Goal: Transaction & Acquisition: Purchase product/service

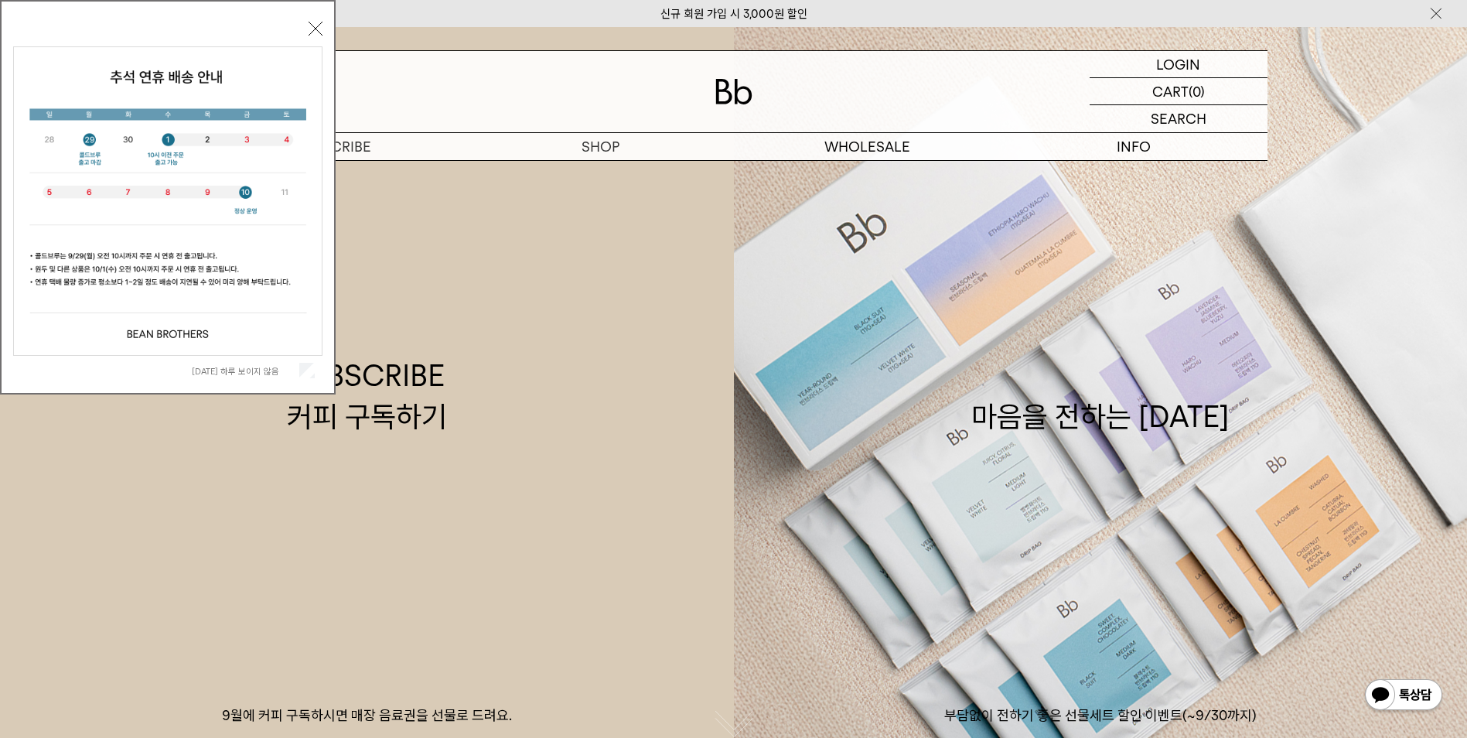
click at [315, 25] on button "닫기" at bounding box center [316, 29] width 14 height 14
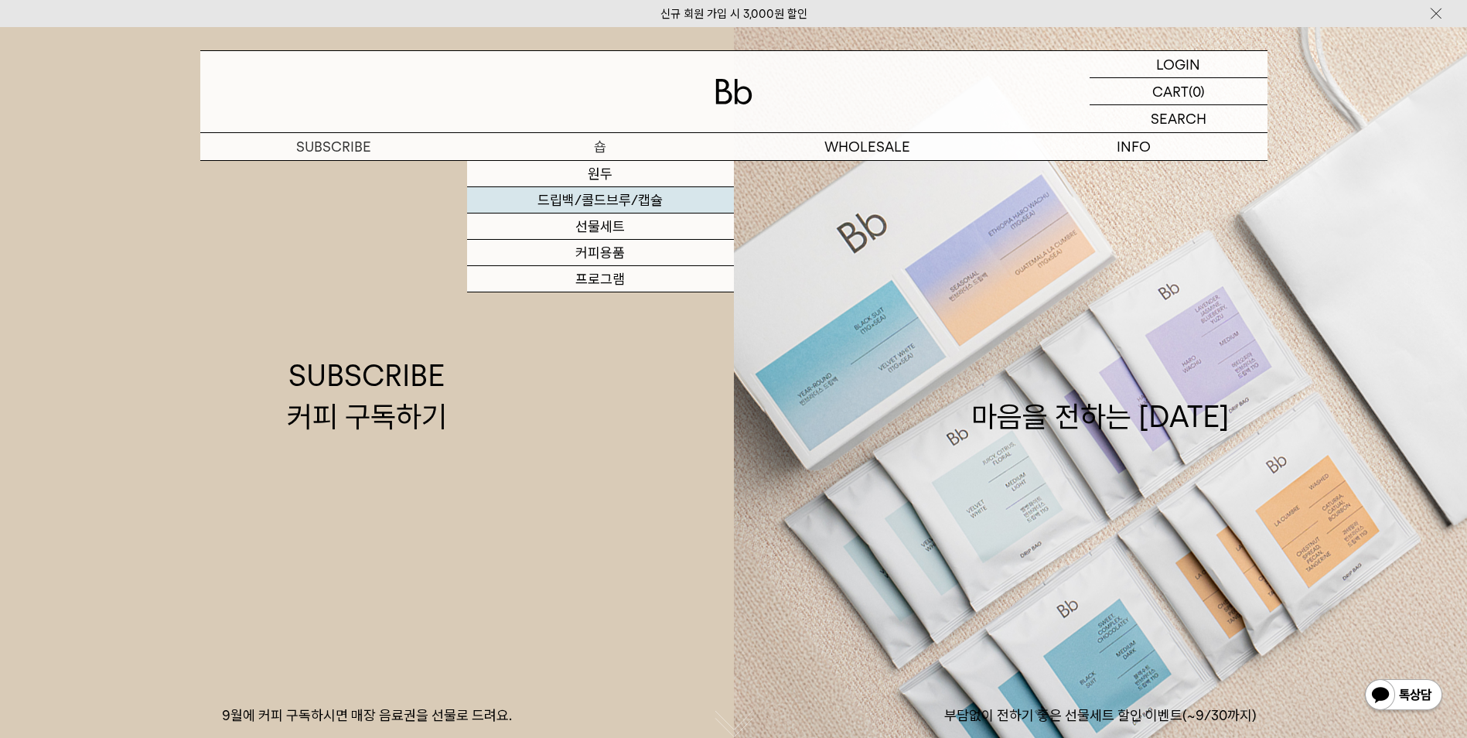
click at [592, 193] on link "드립백/콜드브루/캡슐" at bounding box center [600, 200] width 267 height 26
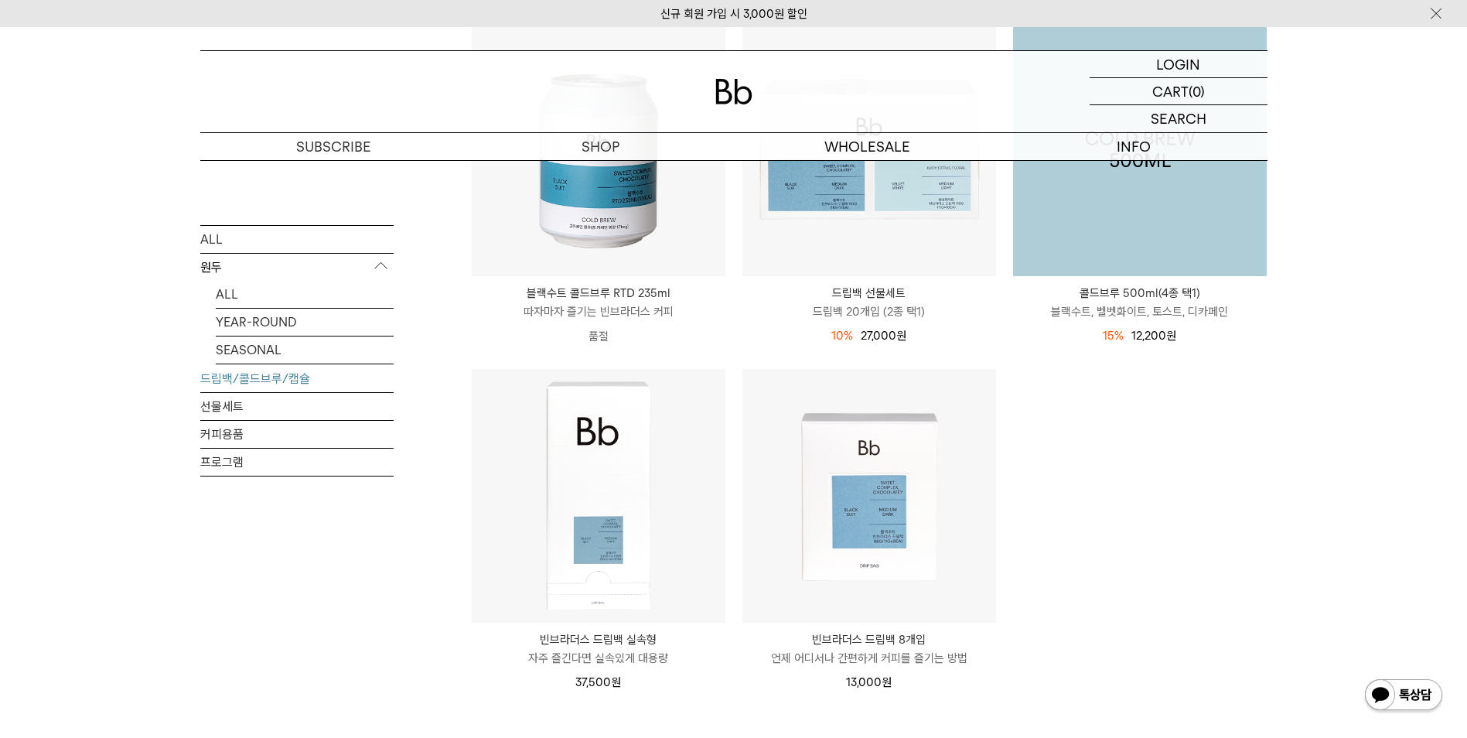
scroll to position [851, 0]
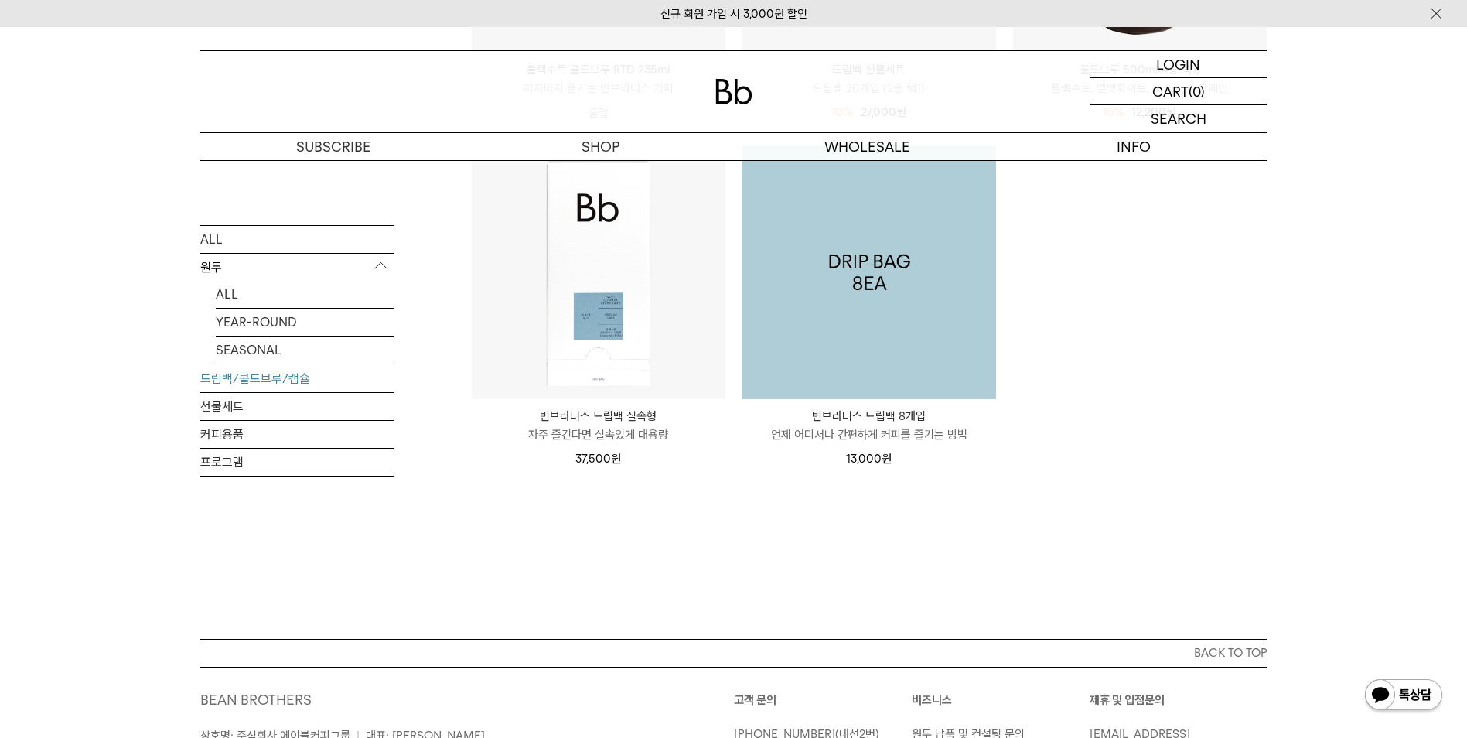
click at [859, 271] on img at bounding box center [869, 272] width 254 height 254
